Goal: Transaction & Acquisition: Purchase product/service

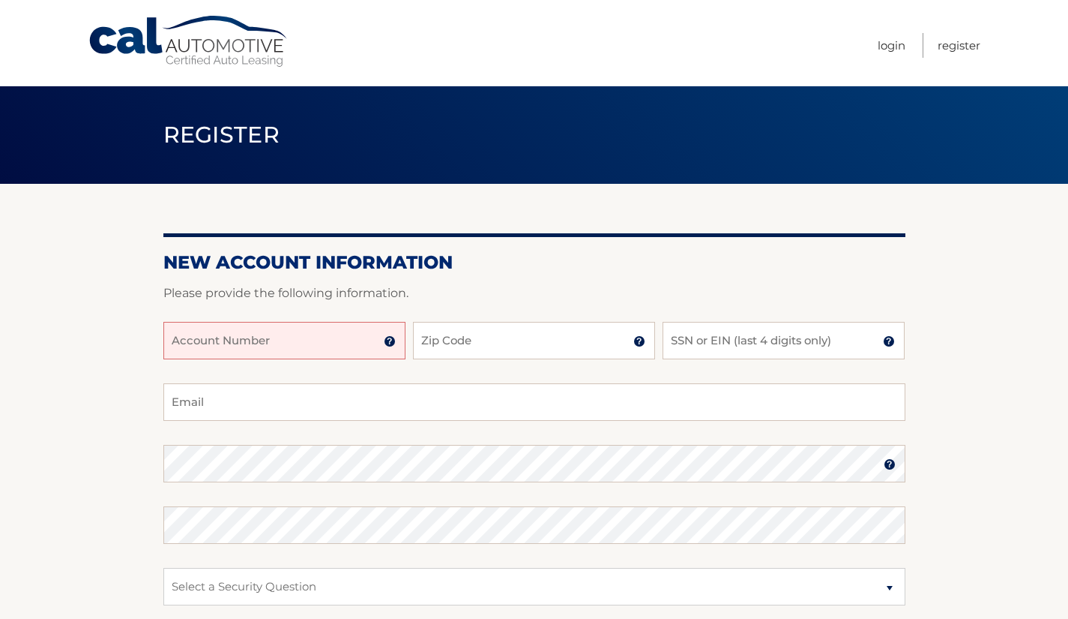
click at [310, 337] on input "Account Number" at bounding box center [284, 340] width 242 height 37
click at [247, 344] on input "44455966817" at bounding box center [284, 340] width 242 height 37
click at [256, 340] on input "44455966817" at bounding box center [284, 340] width 242 height 37
type input "44455966817"
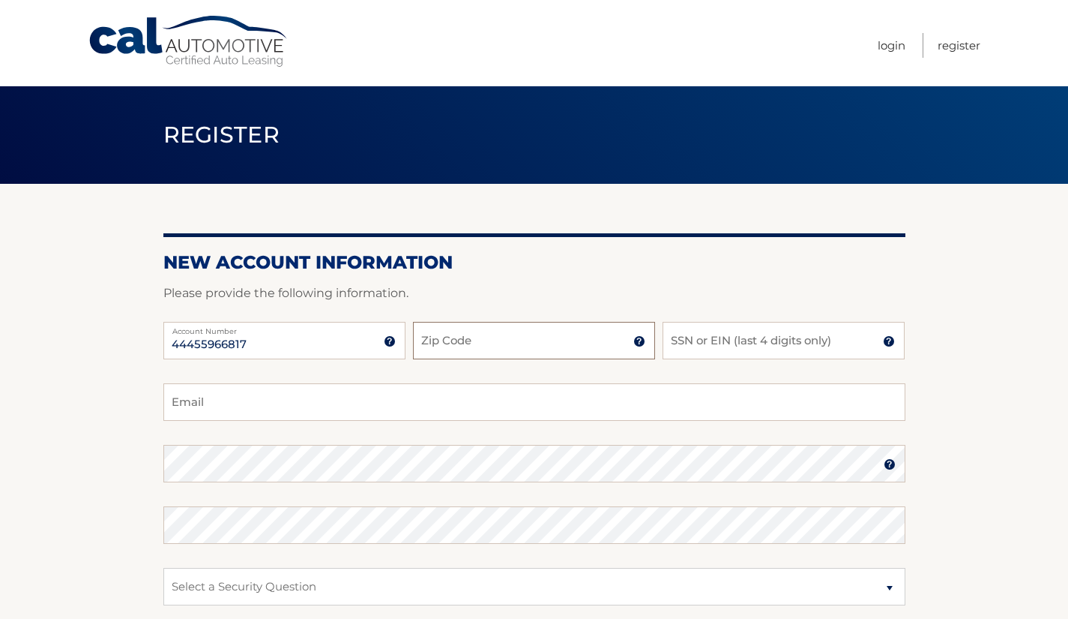
click at [474, 343] on input "Zip Code" at bounding box center [534, 340] width 242 height 37
type input "11731"
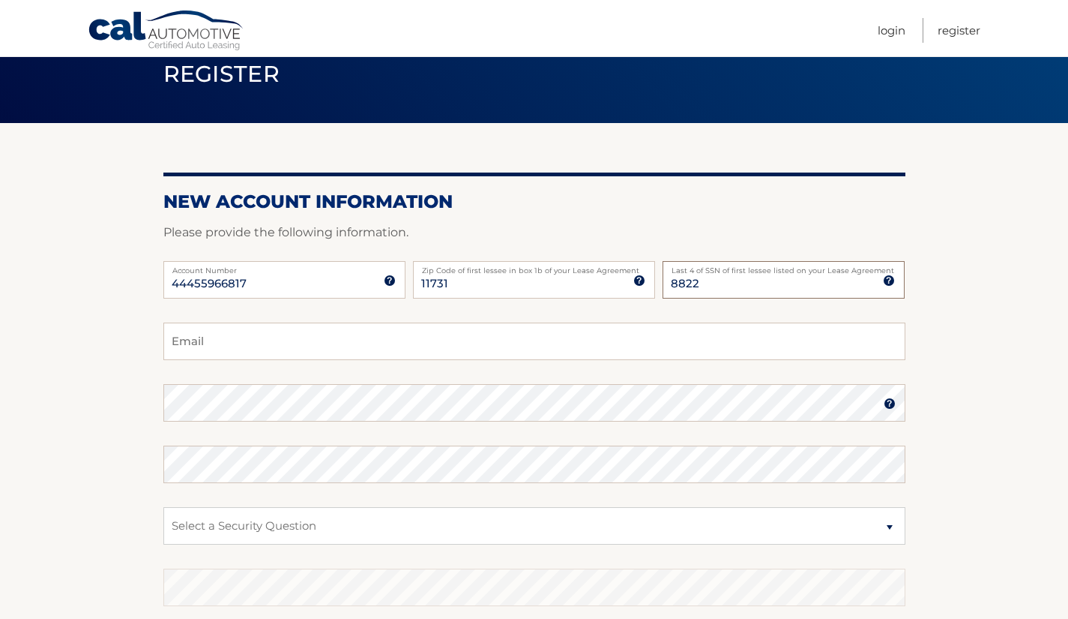
scroll to position [75, 0]
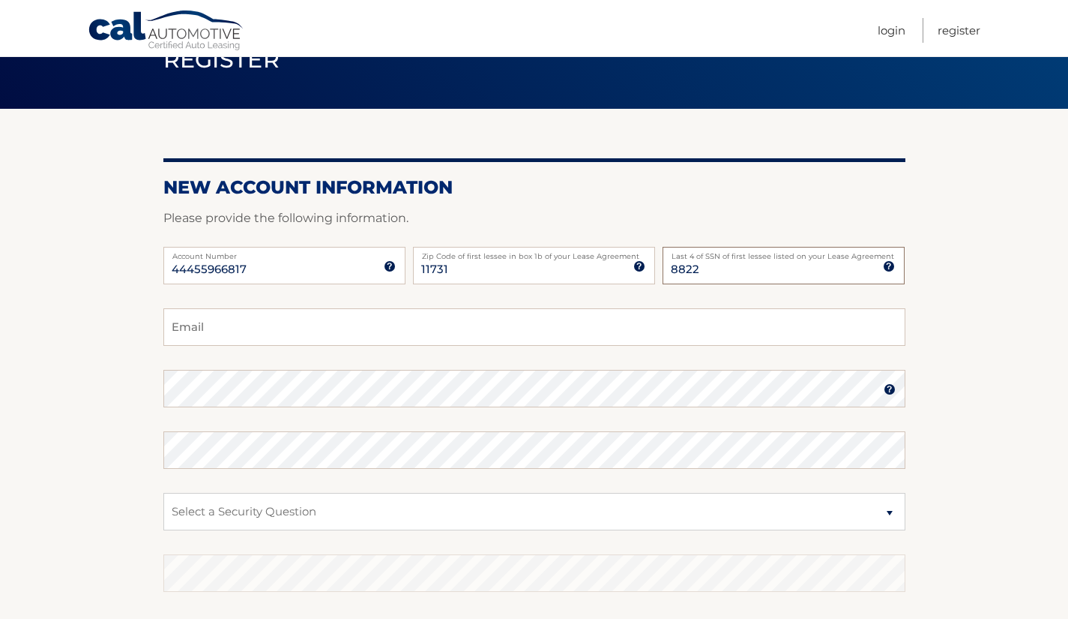
type input "8822"
click at [516, 333] on input "Email" at bounding box center [534, 326] width 742 height 37
type input "froggittd@gmail.com"
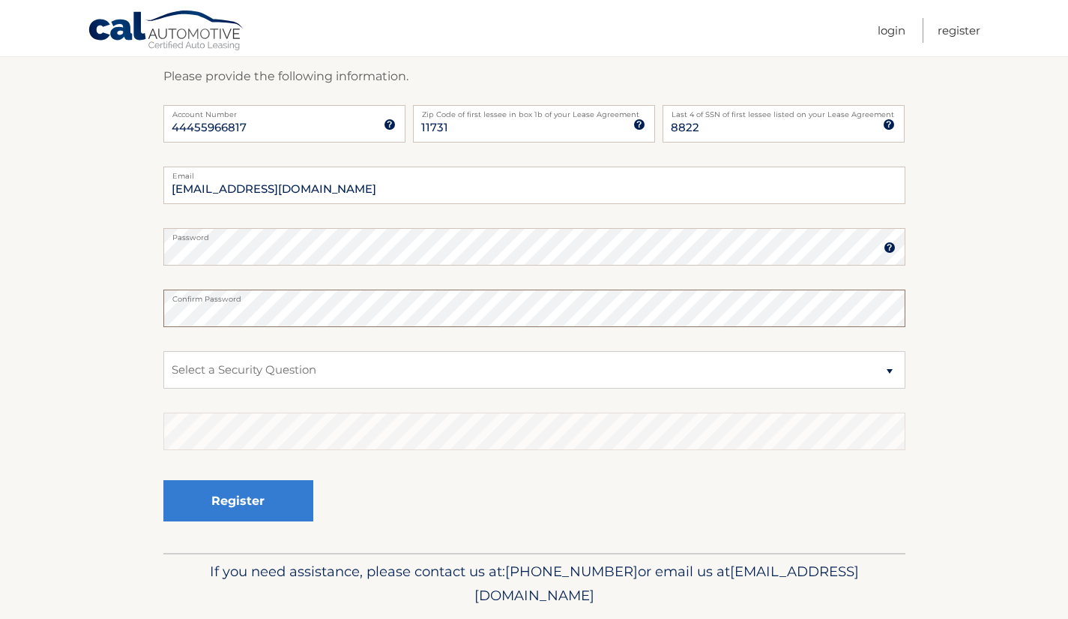
scroll to position [225, 0]
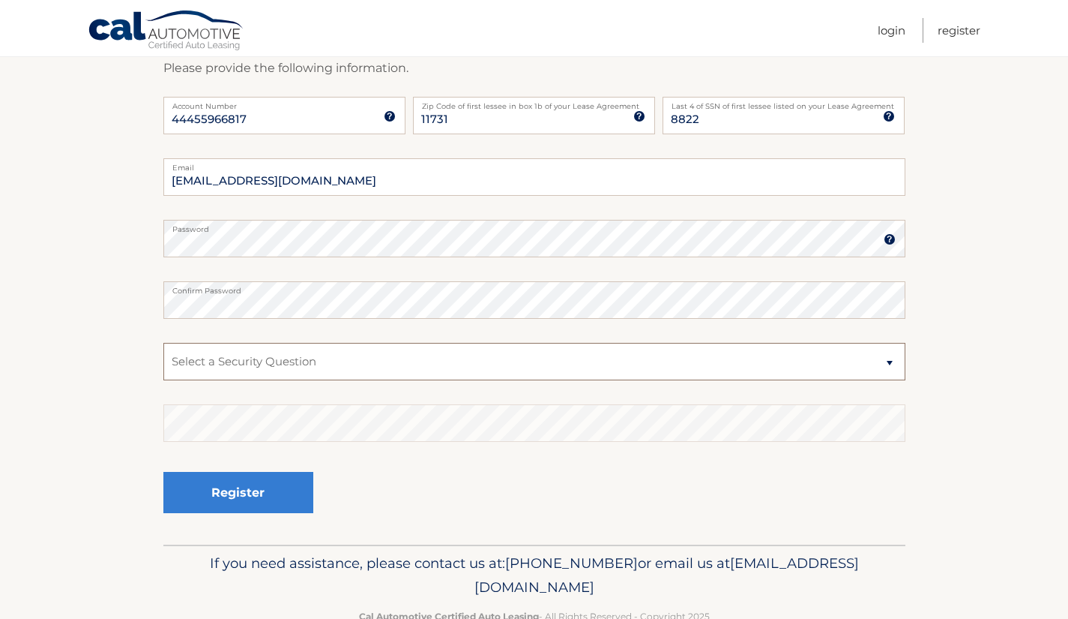
click at [510, 357] on select "Select a Security Question What was the name of your elementary school? What is…" at bounding box center [534, 361] width 742 height 37
select select "1"
click at [163, 343] on select "Select a Security Question What was the name of your elementary school? What is…" at bounding box center [534, 361] width 742 height 37
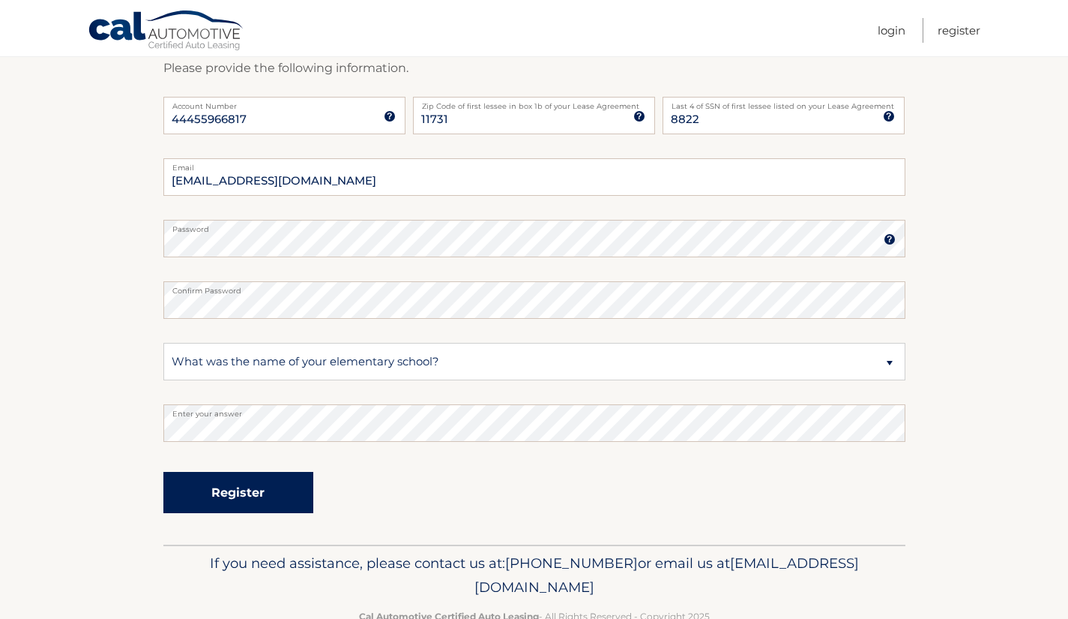
click at [218, 496] on button "Register" at bounding box center [238, 492] width 150 height 41
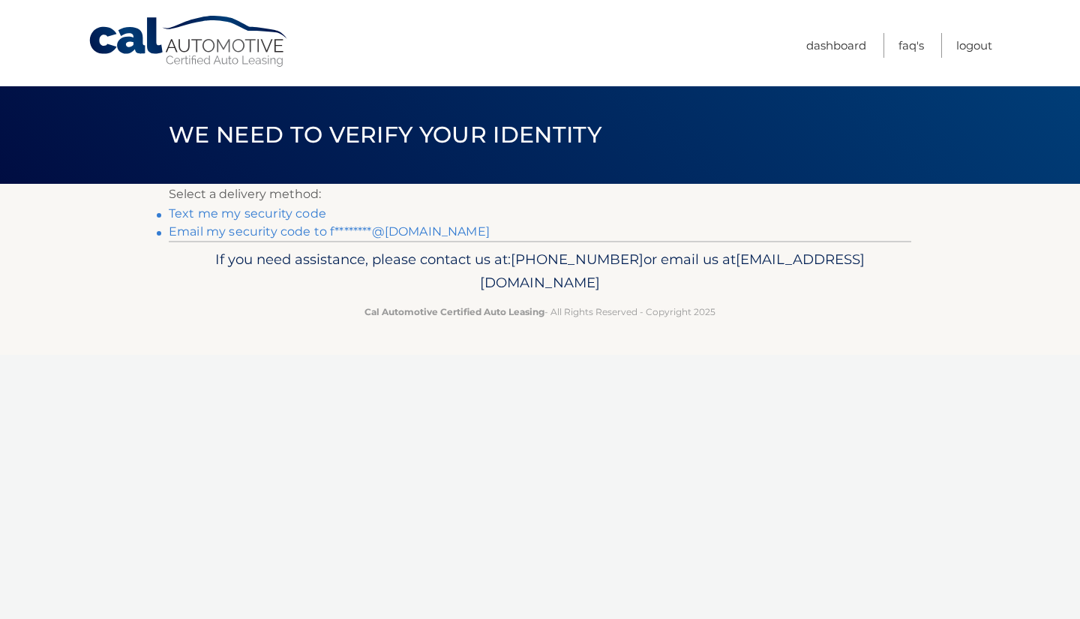
click at [286, 211] on link "Text me my security code" at bounding box center [247, 213] width 157 height 14
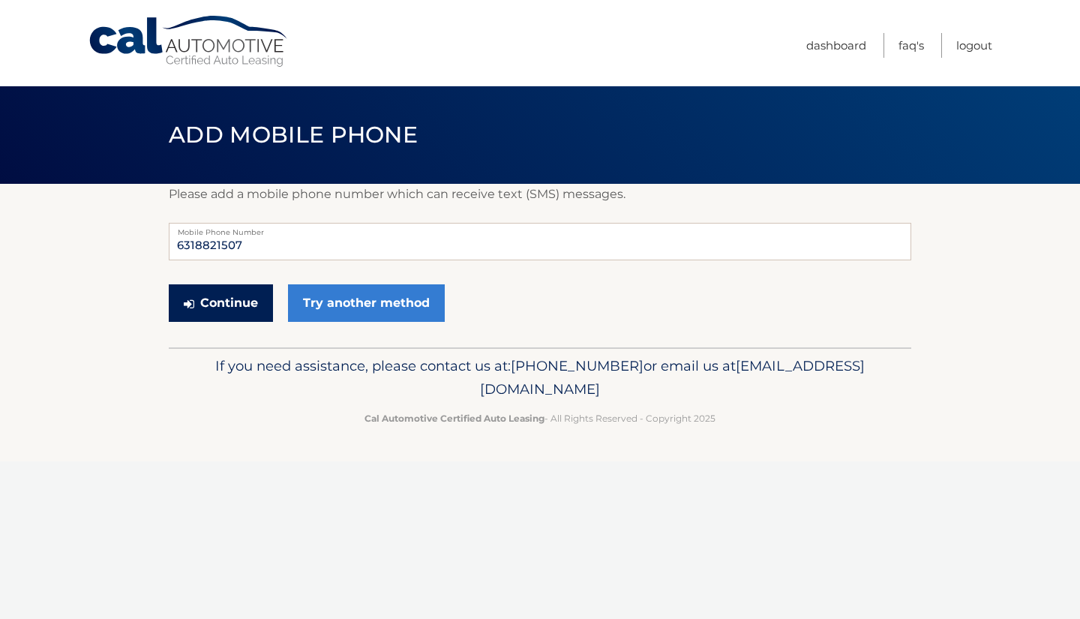
click at [228, 306] on button "Continue" at bounding box center [221, 302] width 104 height 37
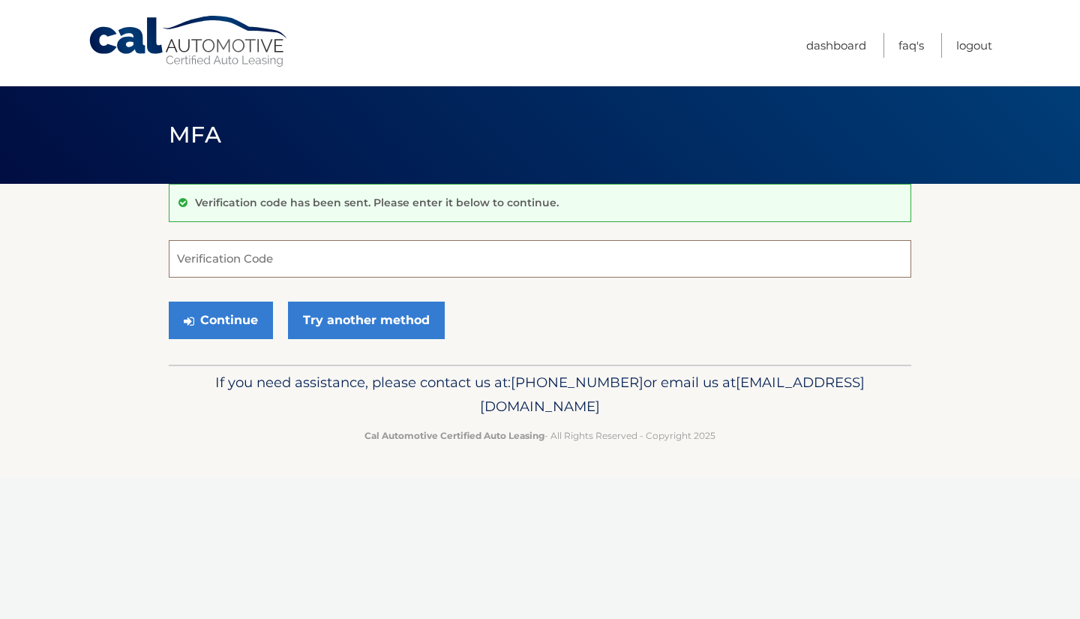
click at [347, 253] on input "Verification Code" at bounding box center [540, 258] width 742 height 37
type input "831166"
click at [224, 314] on button "Continue" at bounding box center [221, 319] width 104 height 37
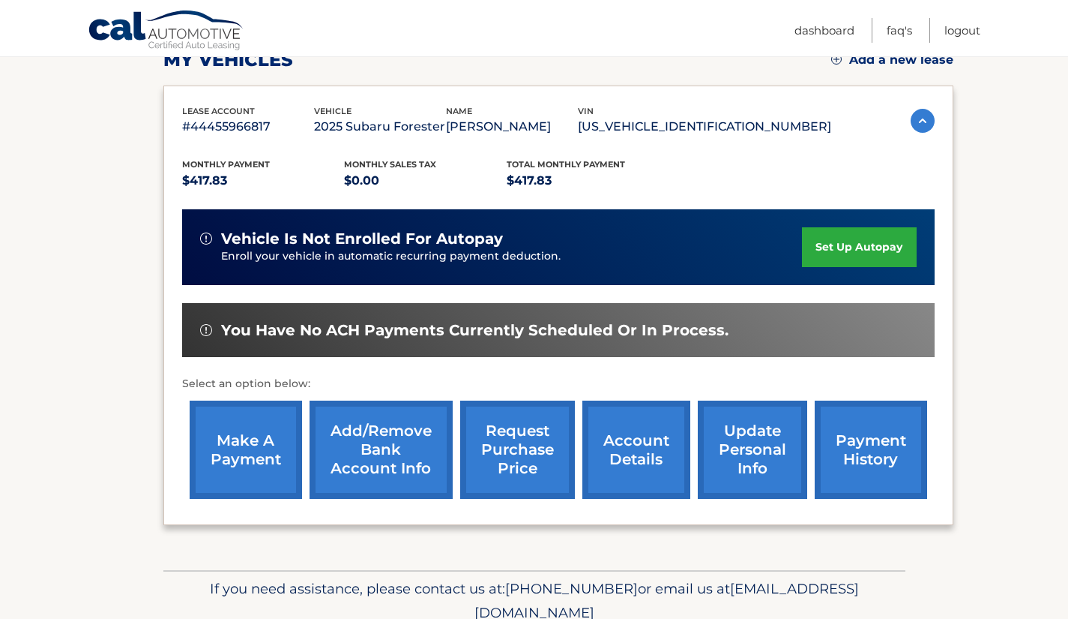
scroll to position [289, 0]
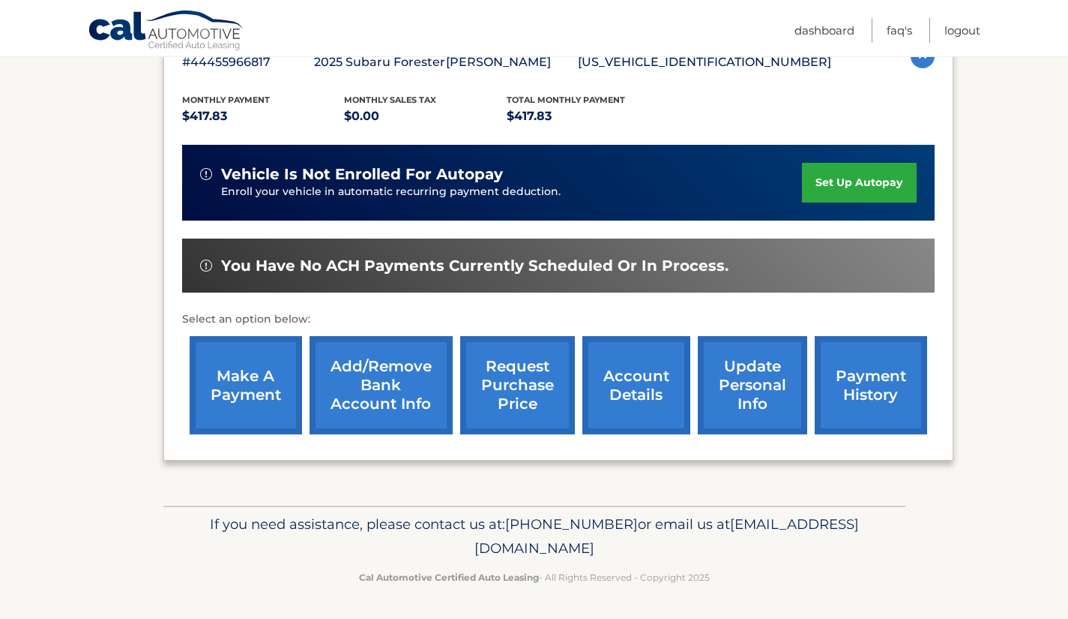
click at [389, 382] on link "Add/Remove bank account info" at bounding box center [381, 385] width 143 height 98
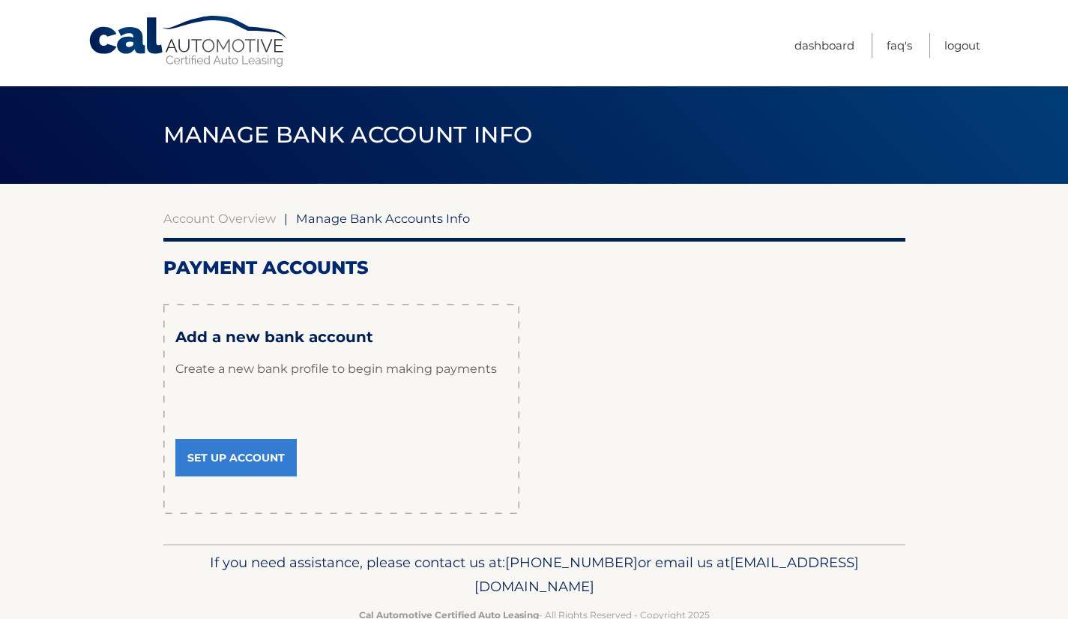
click at [274, 460] on link "Set Up Account" at bounding box center [235, 457] width 121 height 37
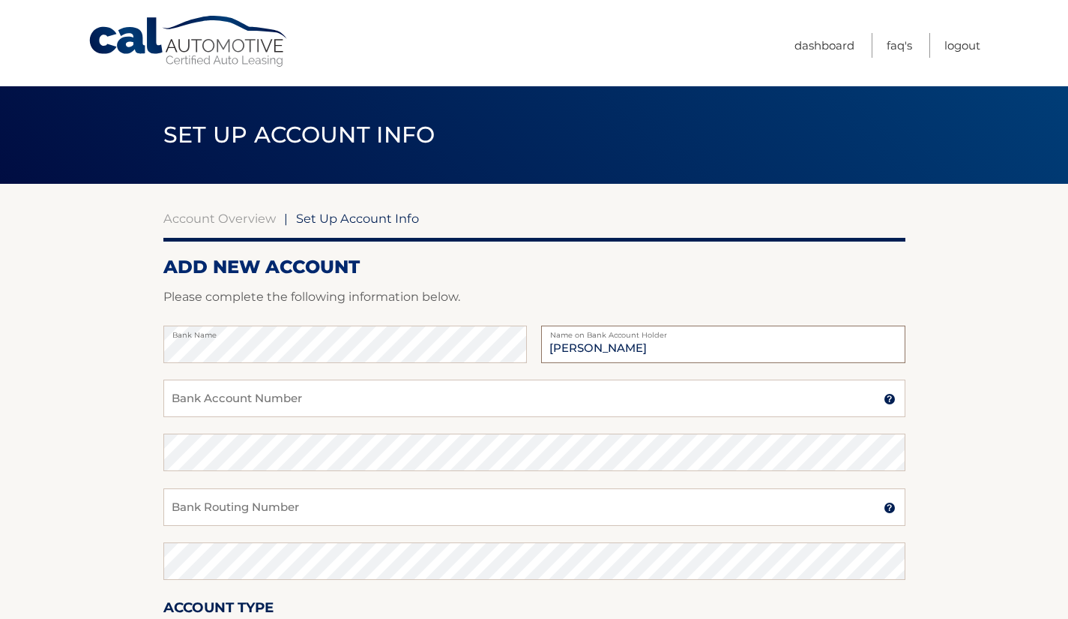
type input "Donna Froggitt"
click at [405, 397] on input "Bank Account Number" at bounding box center [534, 397] width 742 height 37
type input "7014385538"
click at [397, 511] on input "Bank Routing Number" at bounding box center [534, 506] width 742 height 37
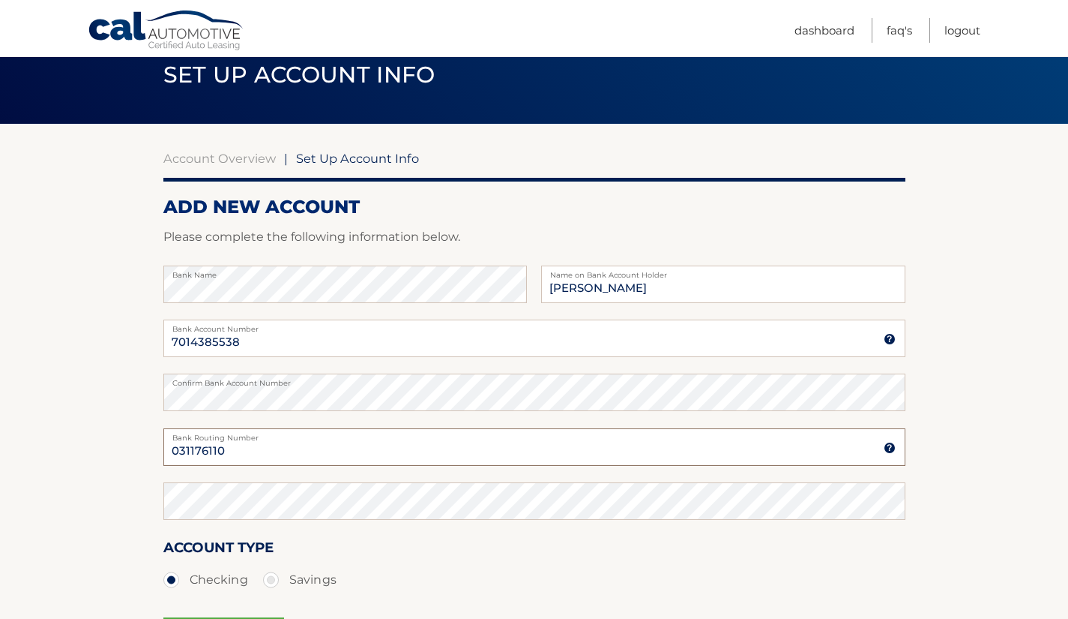
scroll to position [75, 0]
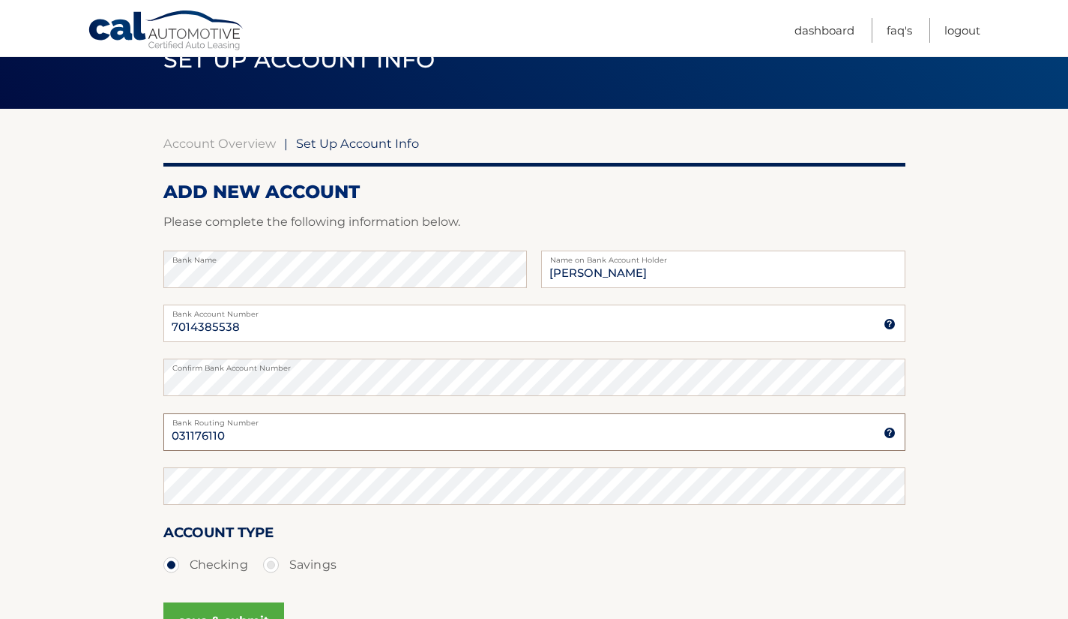
type input "031176110"
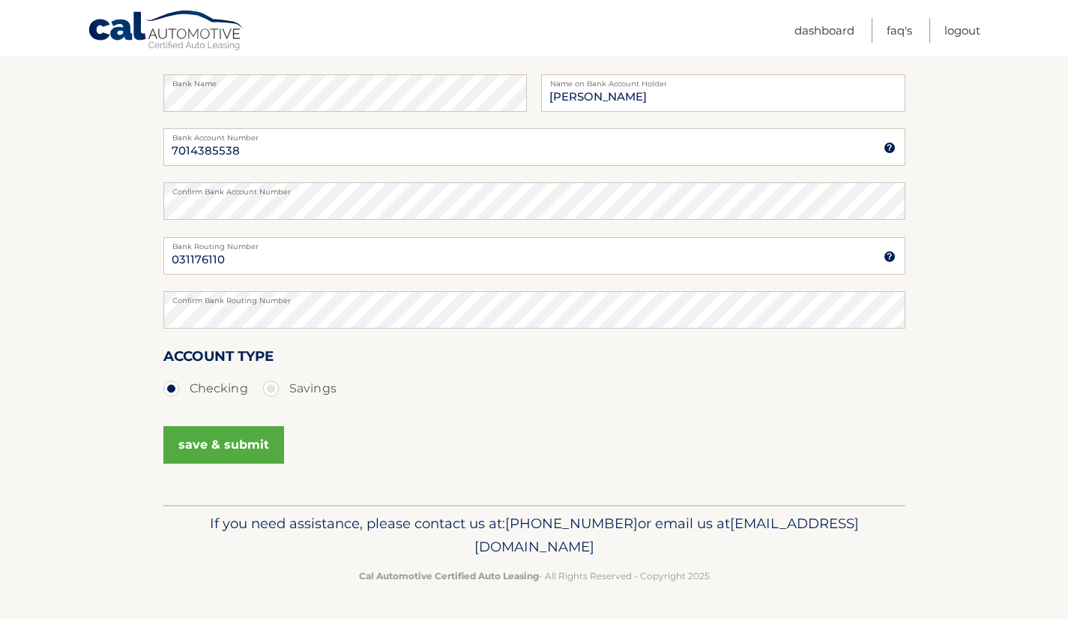
click at [237, 445] on button "save & submit" at bounding box center [223, 444] width 121 height 37
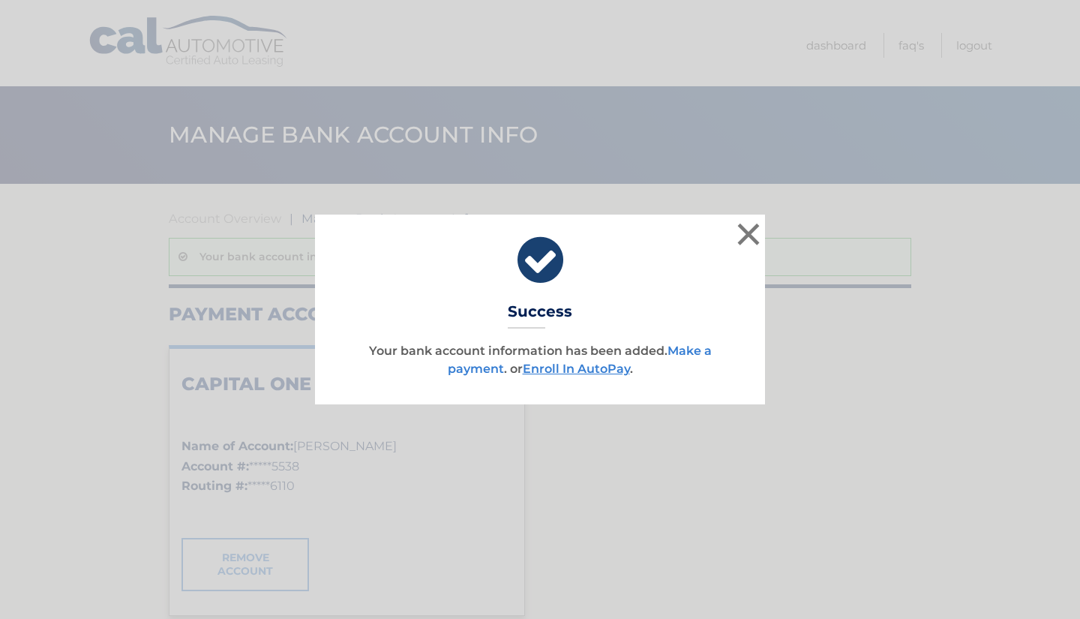
click at [688, 352] on link "Make a payment" at bounding box center [580, 359] width 264 height 32
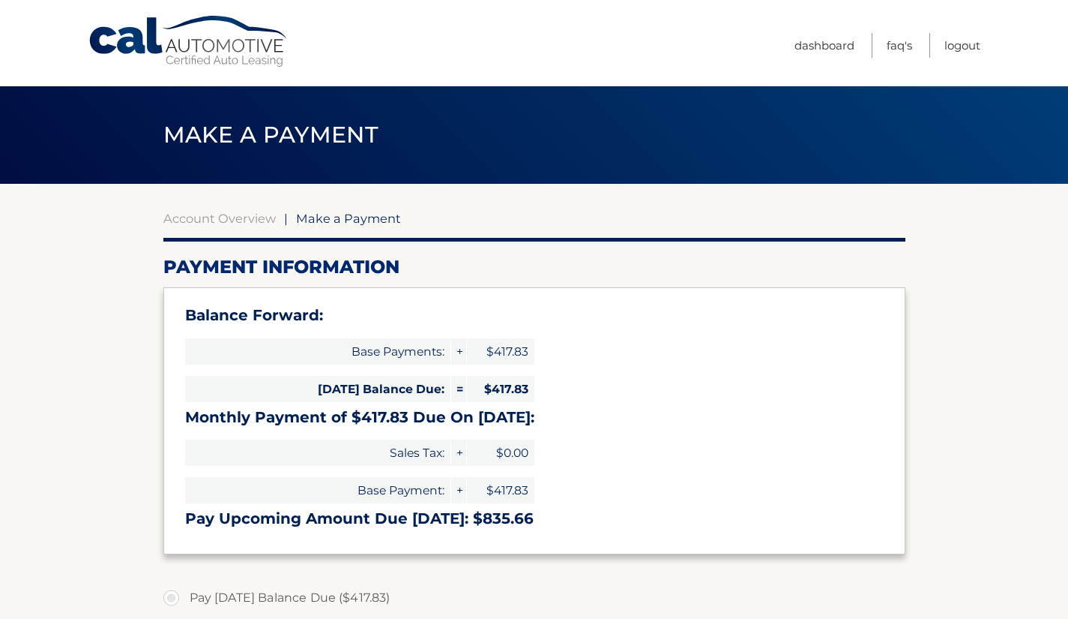
select select "OWRkMWI4NmMtNTIzZS00YzE2LThiZjgtZGFjMmJkNDI2MGI3"
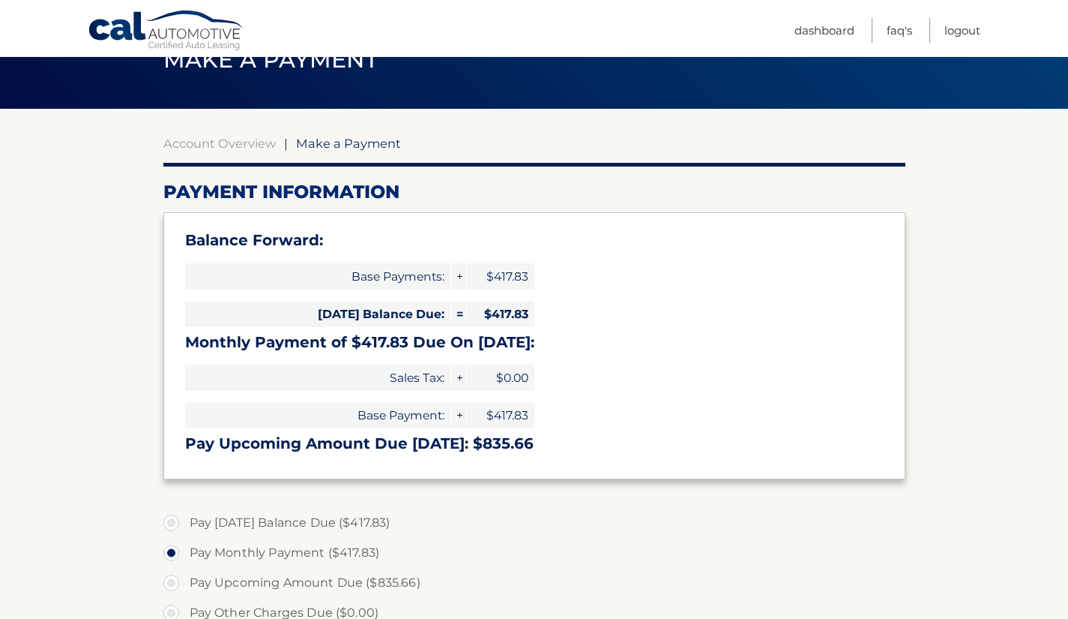
scroll to position [150, 0]
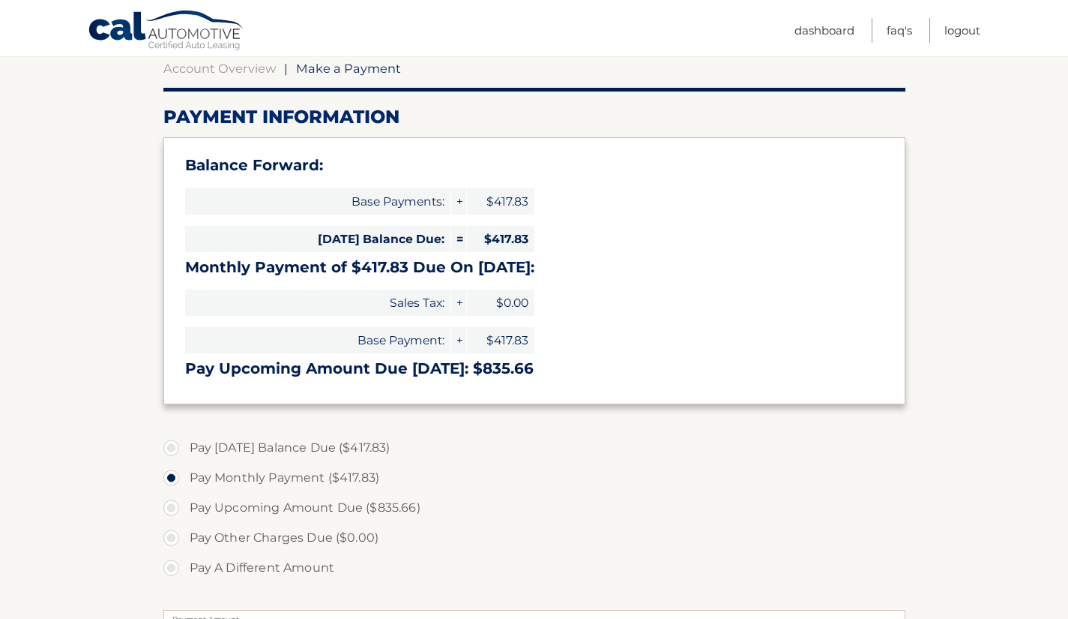
click at [170, 445] on label "Pay [DATE] Balance Due ($417.83)" at bounding box center [534, 448] width 742 height 30
click at [170, 445] on input "Pay [DATE] Balance Due ($417.83)" at bounding box center [176, 445] width 15 height 24
radio input "true"
click at [170, 445] on label "Pay [DATE] Balance Due ($417.83)" at bounding box center [534, 448] width 742 height 30
click at [170, 445] on input "Pay Today's Balance Due ($417.83)" at bounding box center [176, 445] width 15 height 24
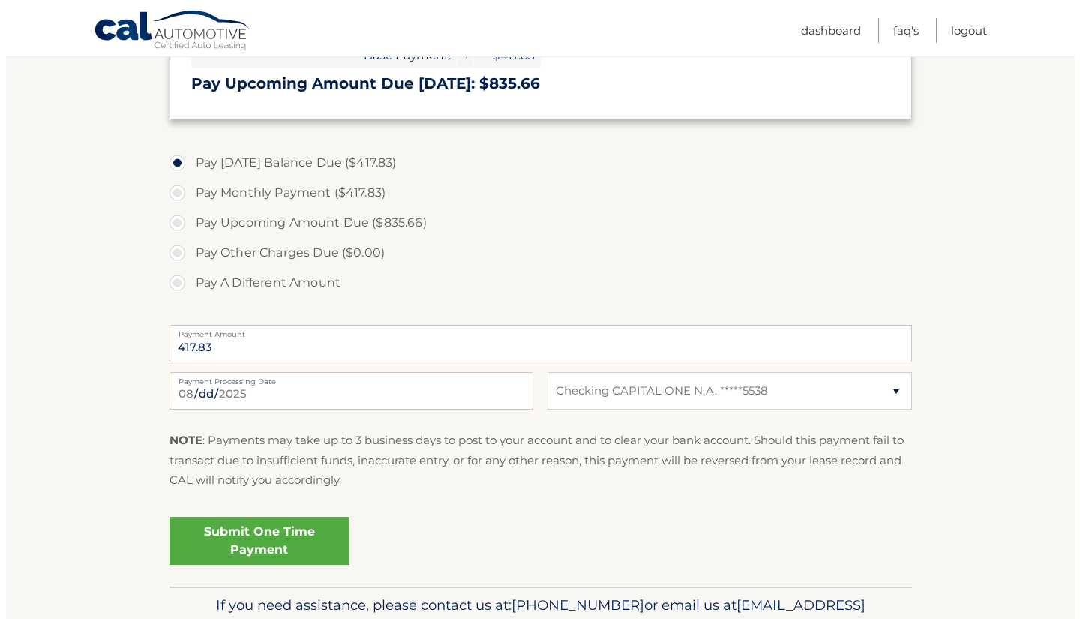
scroll to position [450, 0]
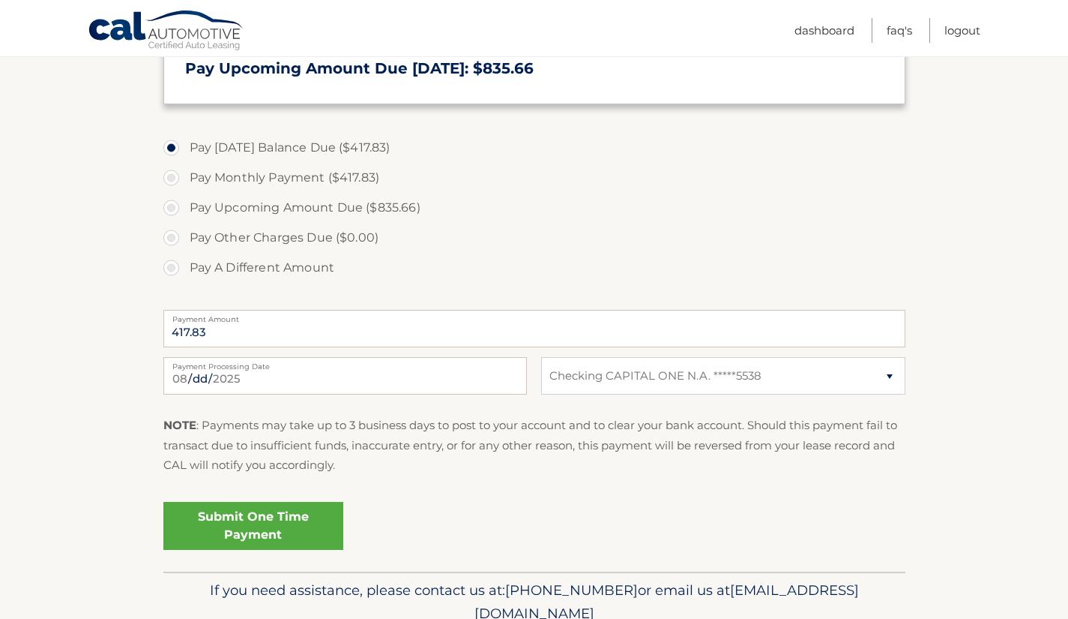
click at [246, 520] on link "Submit One Time Payment" at bounding box center [253, 526] width 180 height 48
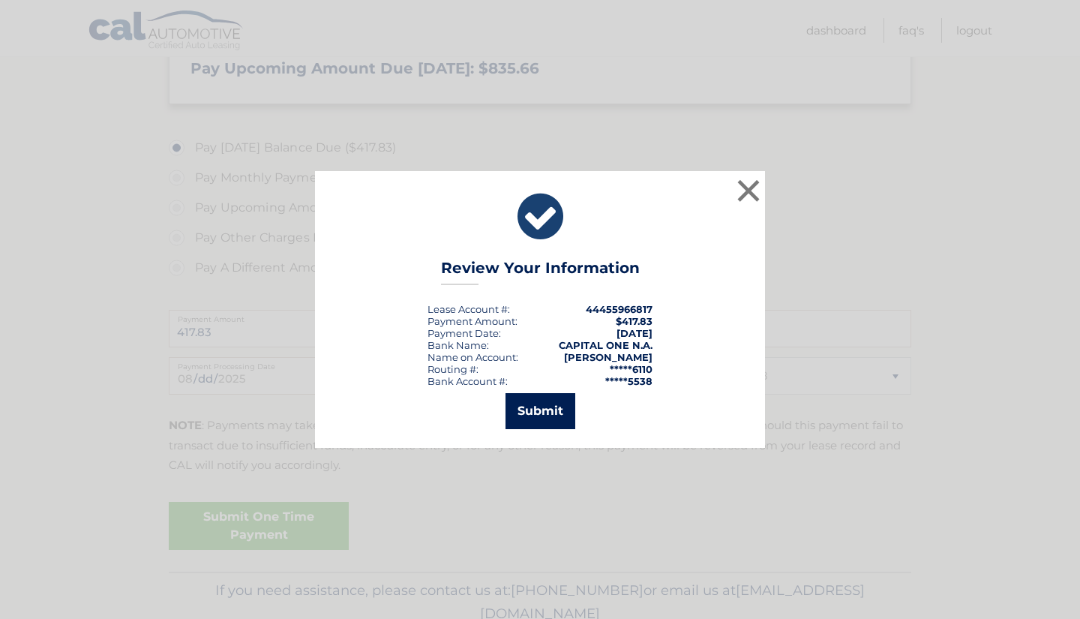
click at [553, 422] on button "Submit" at bounding box center [540, 411] width 70 height 36
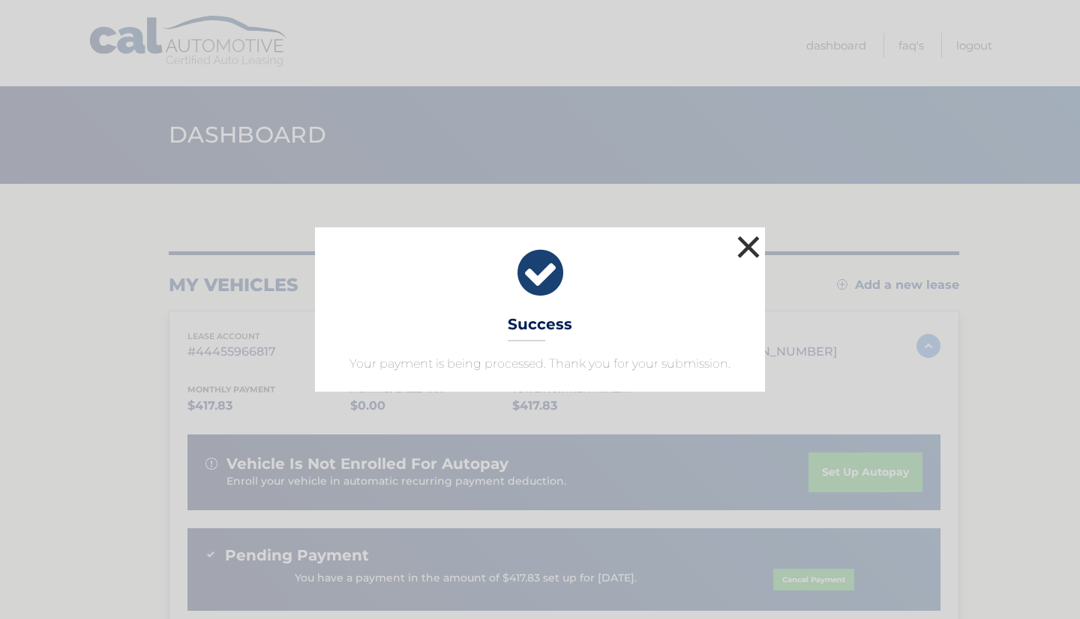
click at [755, 243] on button "×" at bounding box center [748, 247] width 30 height 30
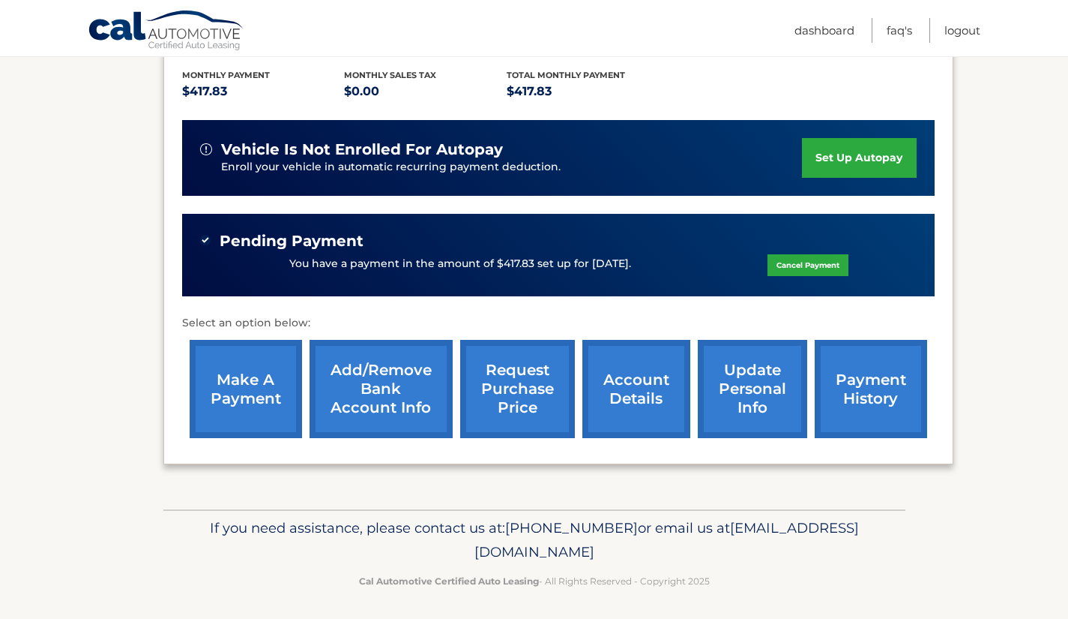
scroll to position [318, 0]
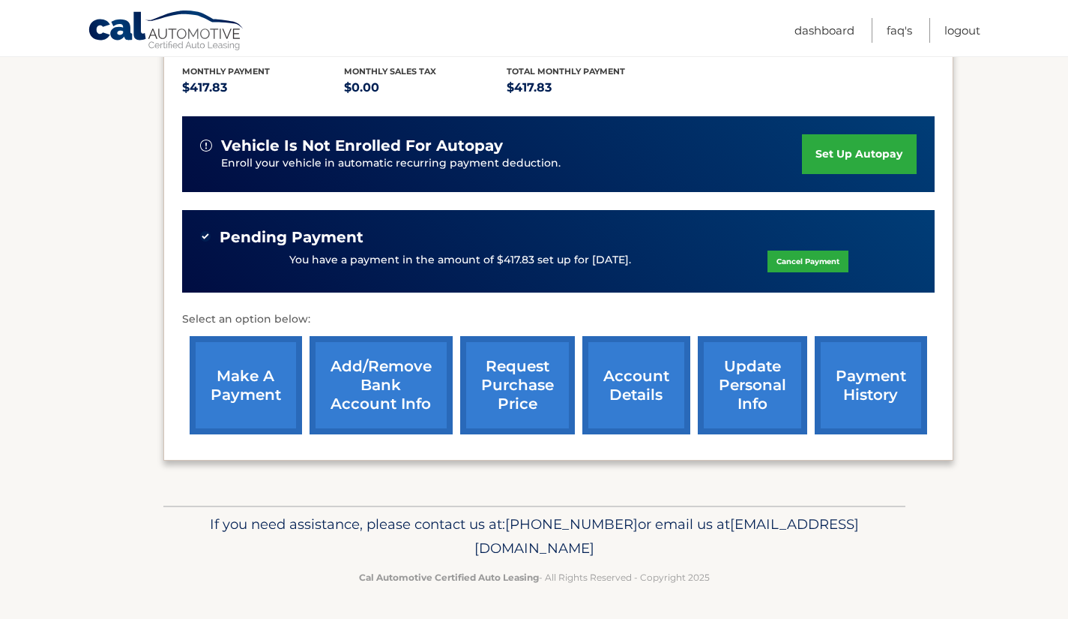
click at [629, 385] on link "account details" at bounding box center [637, 385] width 108 height 98
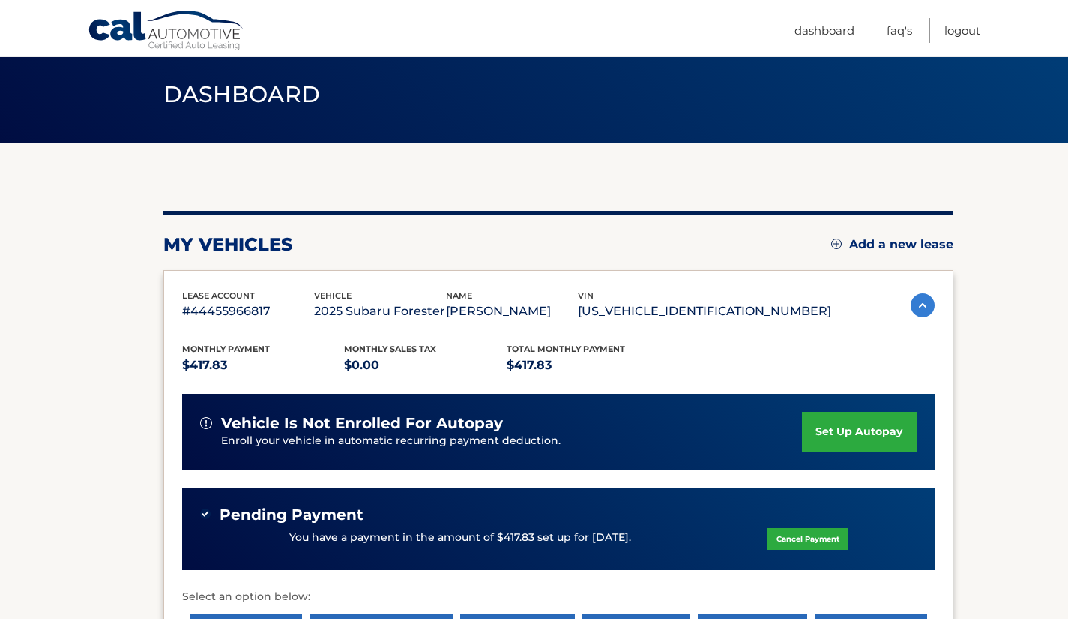
scroll to position [18, 0]
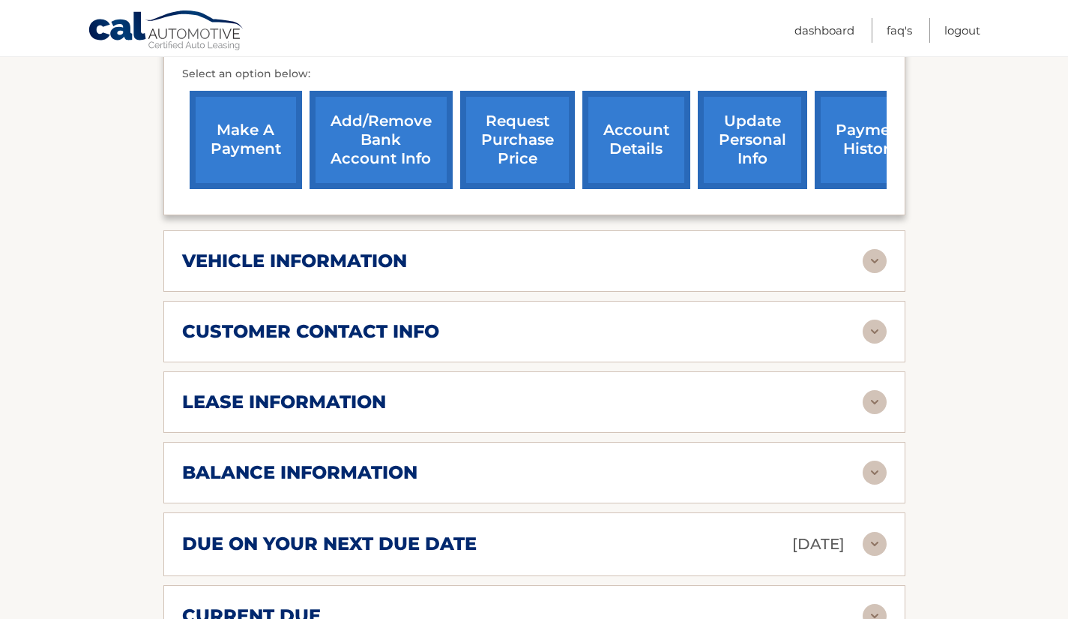
scroll to position [675, 0]
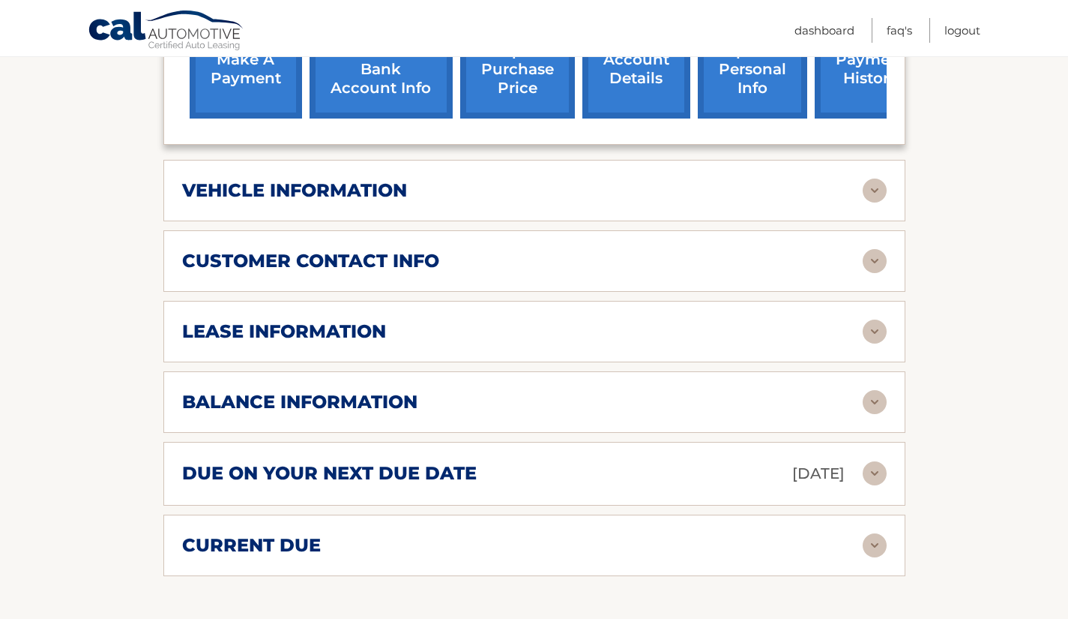
click at [873, 249] on img at bounding box center [875, 261] width 24 height 24
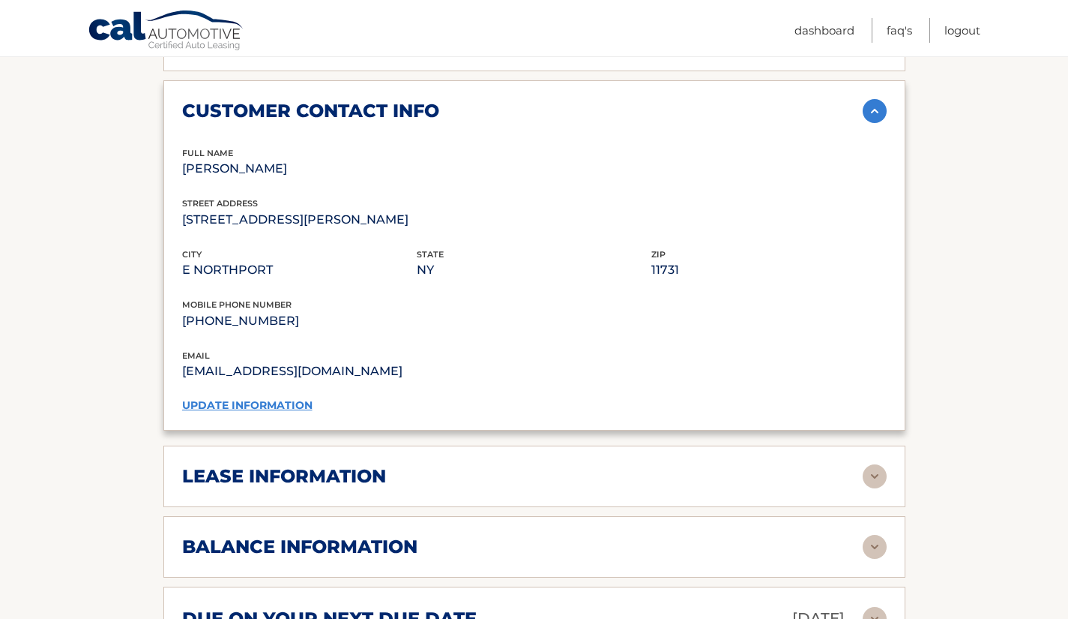
scroll to position [1125, 0]
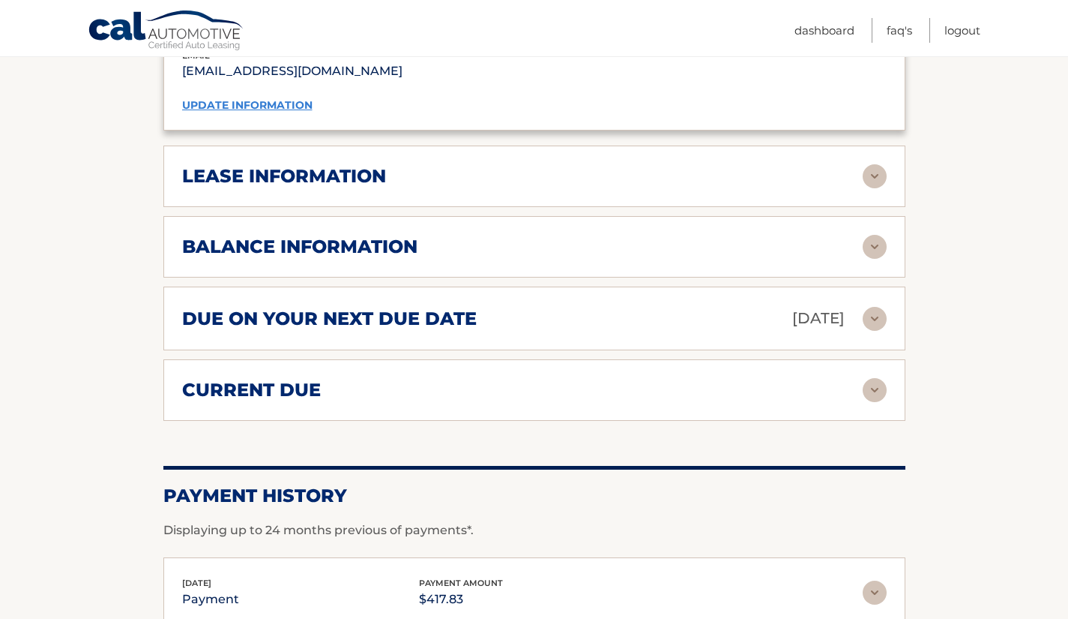
click at [881, 235] on img at bounding box center [875, 247] width 24 height 24
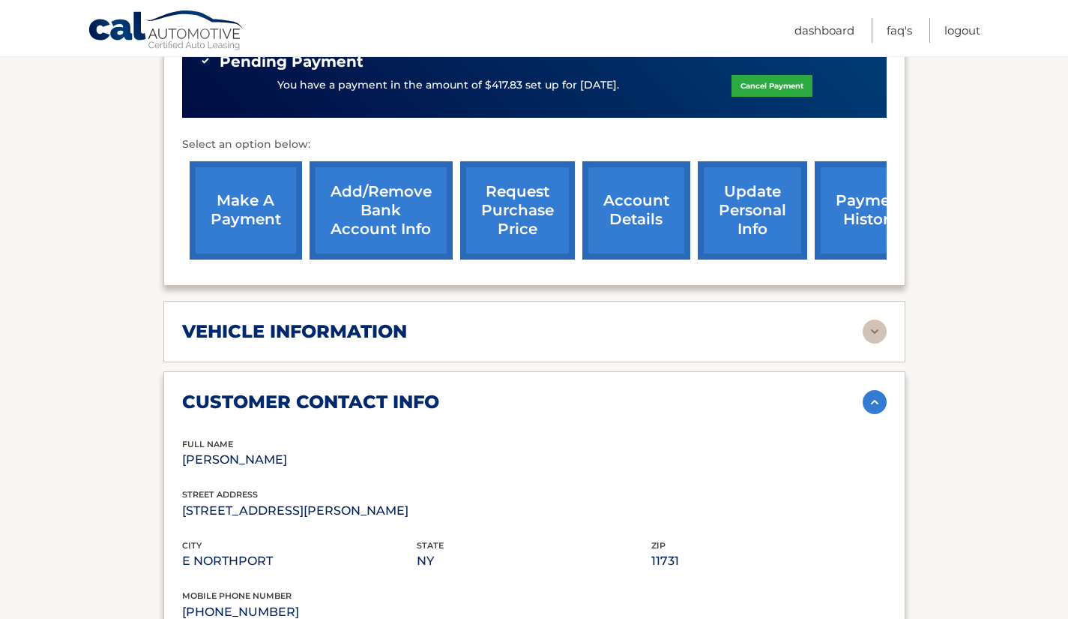
scroll to position [450, 0]
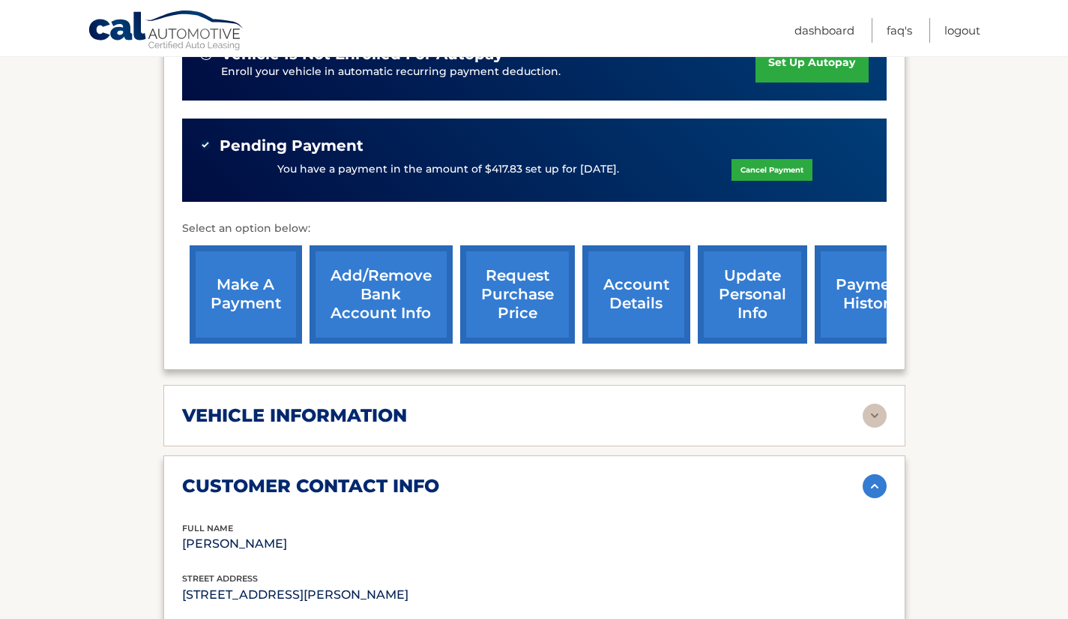
click at [777, 265] on link "update personal info" at bounding box center [752, 294] width 109 height 98
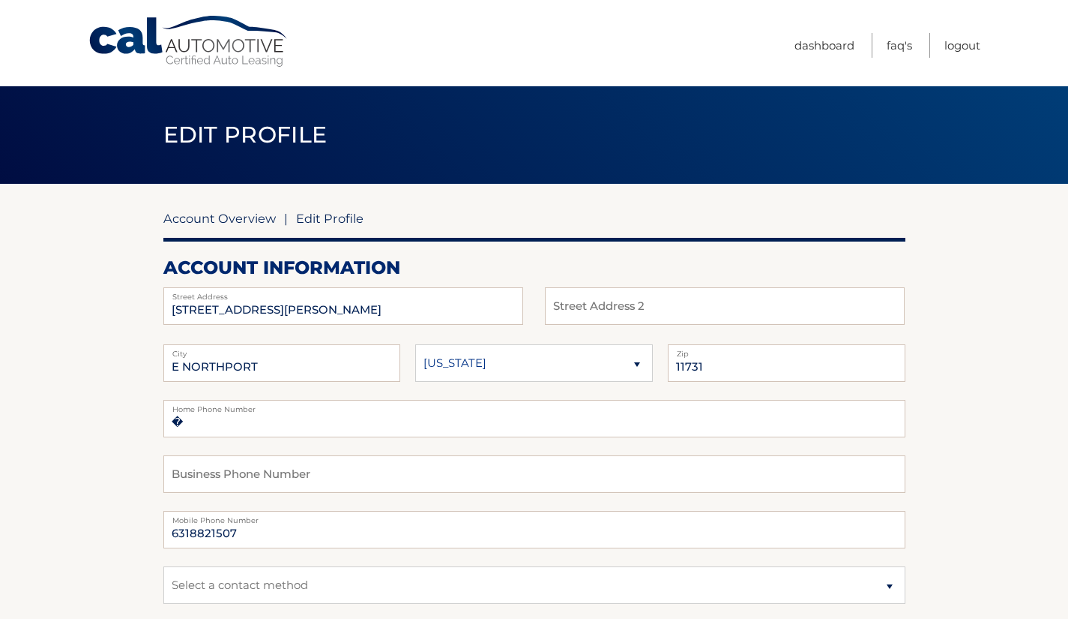
click at [250, 218] on link "Account Overview" at bounding box center [219, 218] width 112 height 15
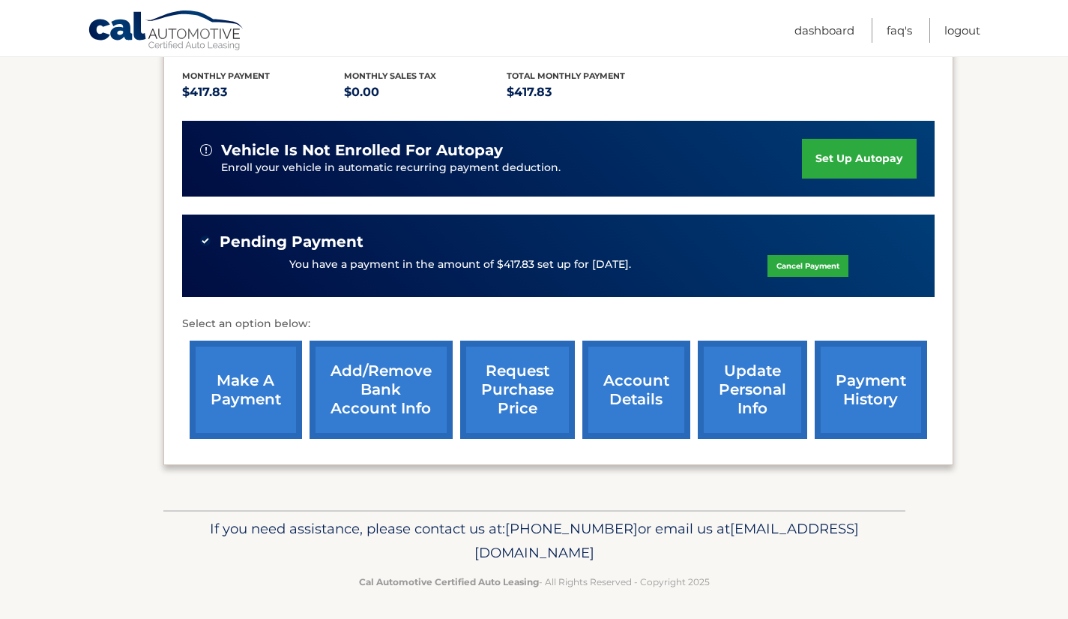
scroll to position [318, 0]
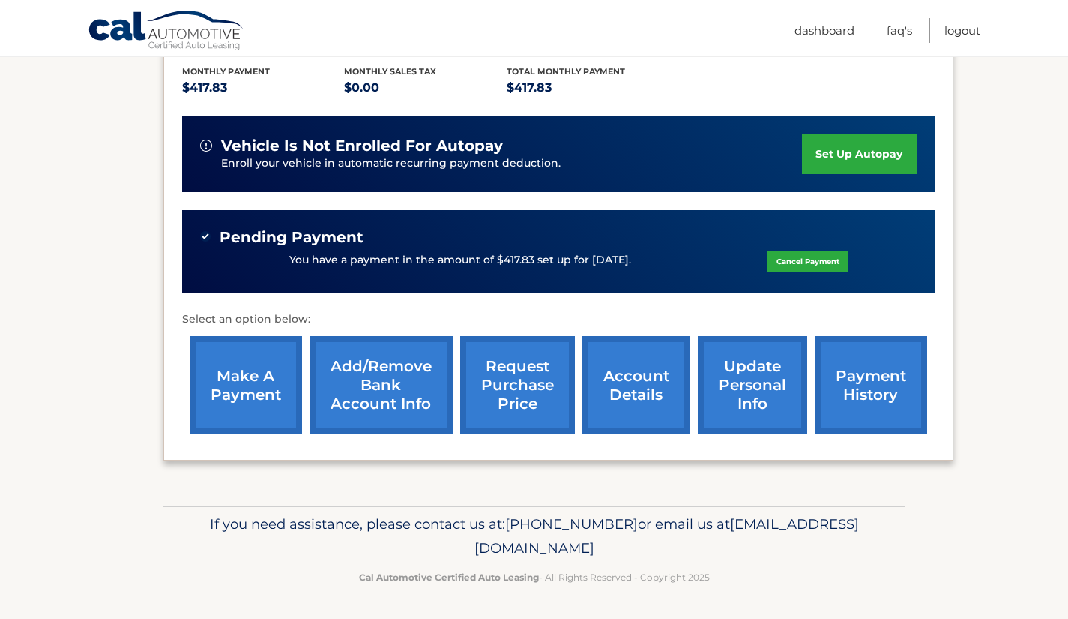
click at [631, 392] on link "account details" at bounding box center [637, 385] width 108 height 98
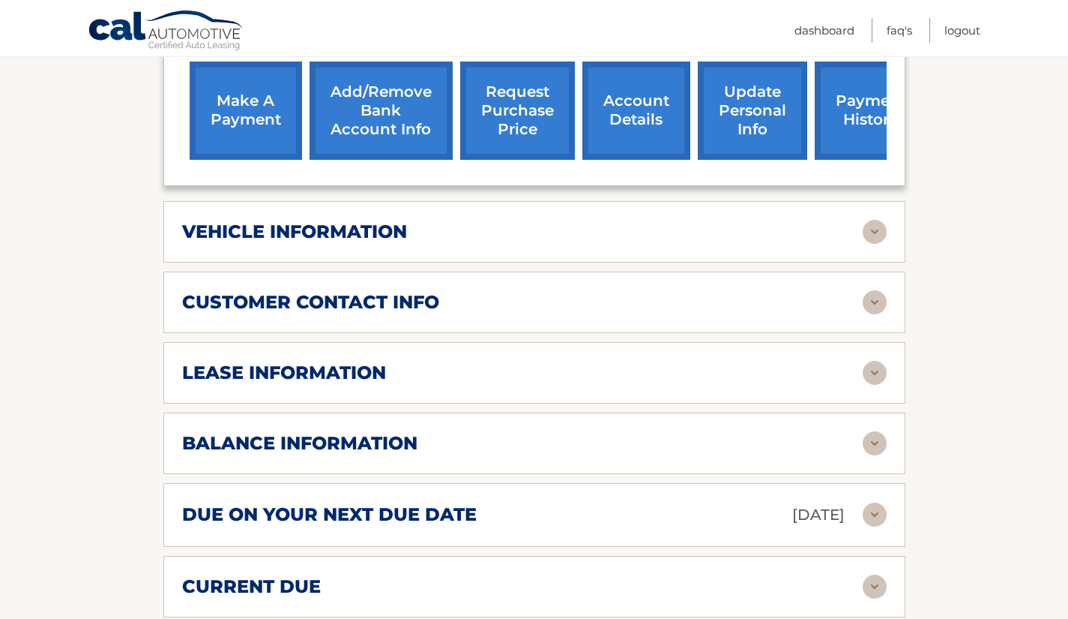
scroll to position [675, 0]
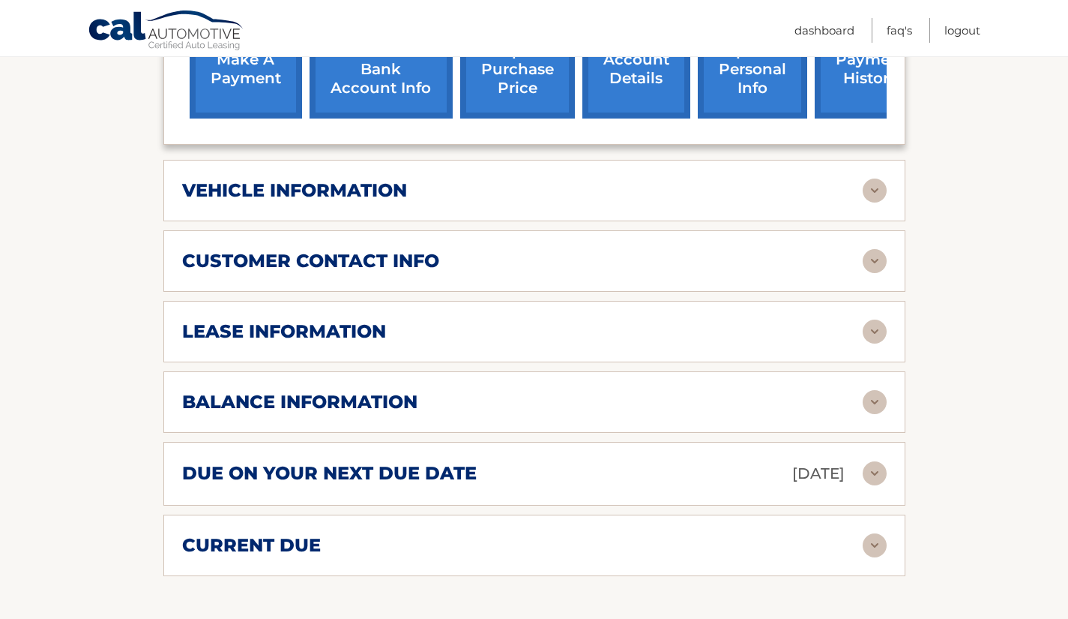
click at [872, 461] on img at bounding box center [875, 473] width 24 height 24
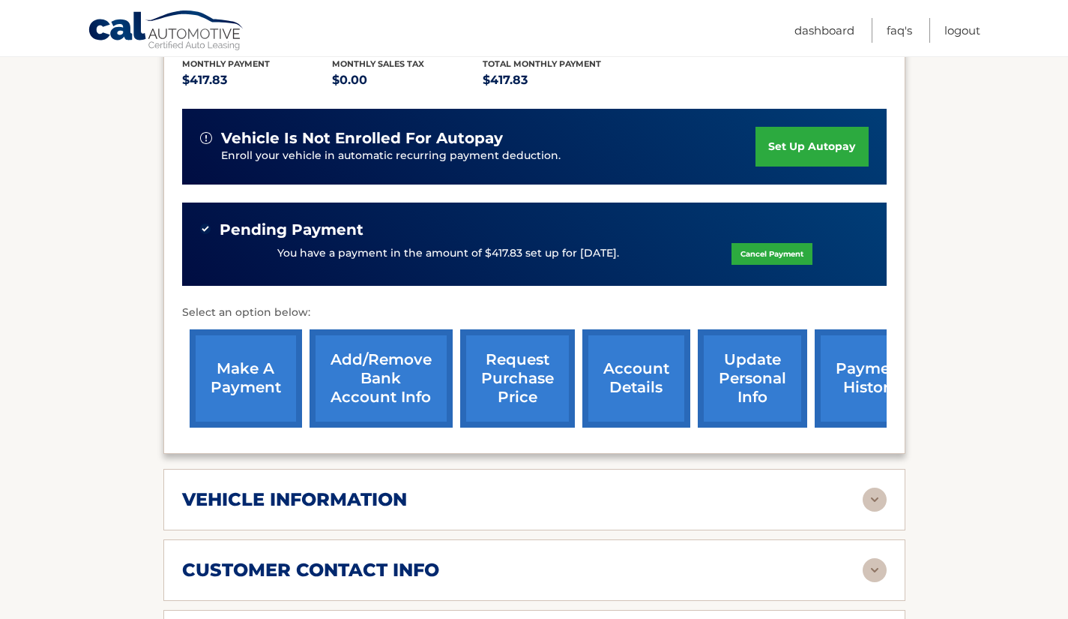
scroll to position [150, 0]
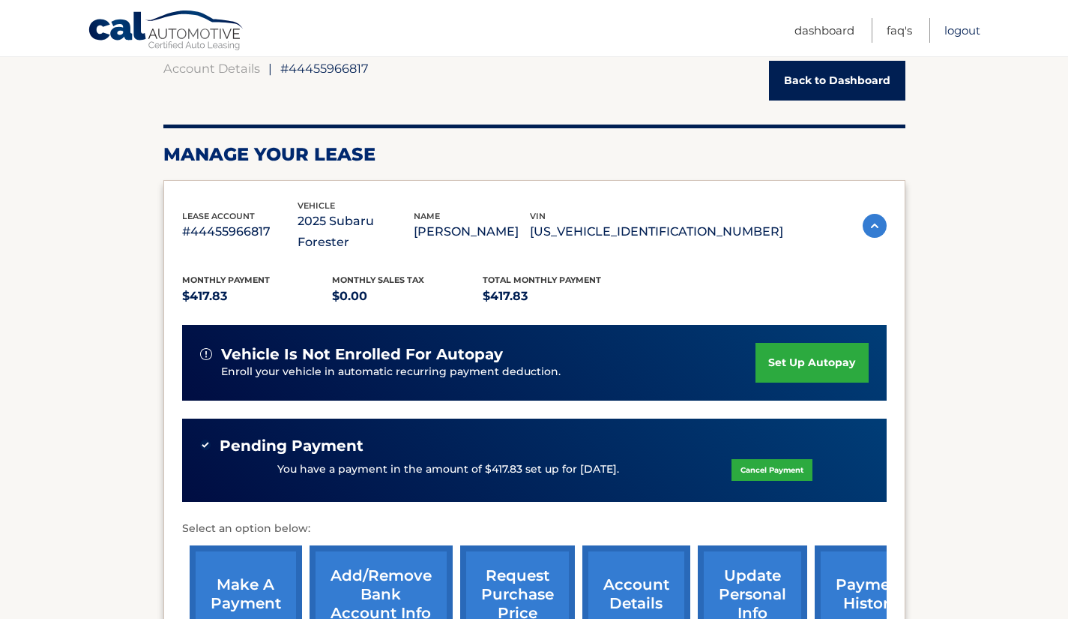
click at [961, 33] on link "Logout" at bounding box center [963, 30] width 36 height 25
